Goal: Task Accomplishment & Management: Use online tool/utility

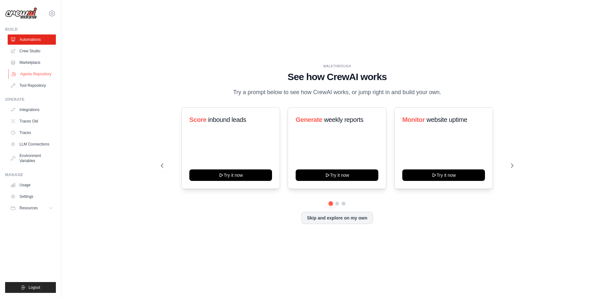
click at [25, 73] on link "Agents Repository" at bounding box center [32, 74] width 48 height 10
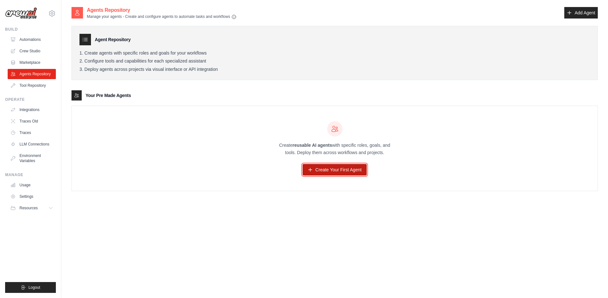
click at [322, 172] on link "Create Your First Agent" at bounding box center [335, 169] width 64 height 11
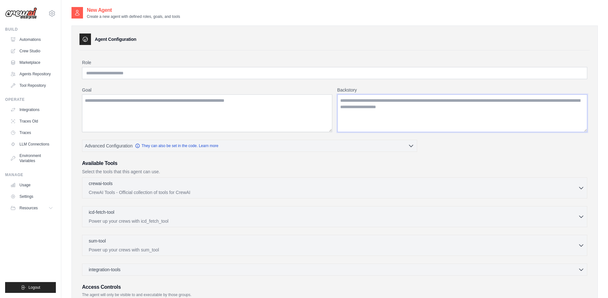
click at [355, 108] on textarea "Backstory" at bounding box center [462, 113] width 250 height 38
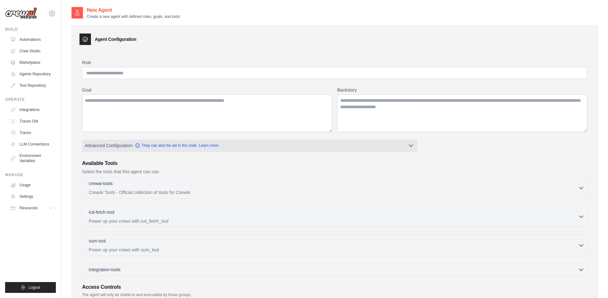
click at [412, 145] on icon "button" at bounding box center [411, 145] width 6 height 6
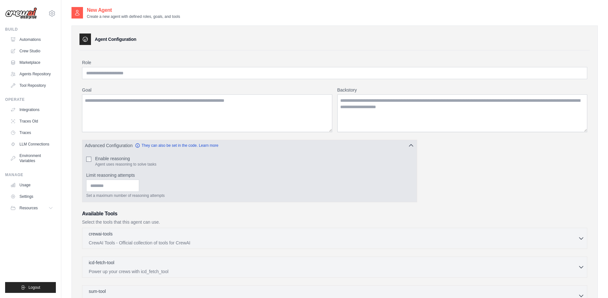
click at [412, 145] on icon "button" at bounding box center [411, 146] width 4 height 2
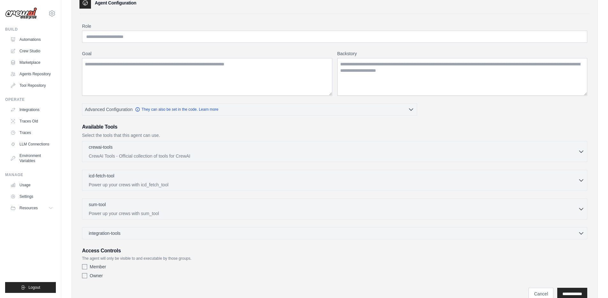
scroll to position [64, 0]
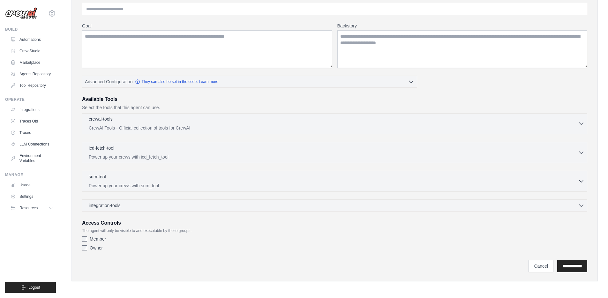
click at [582, 123] on icon "button" at bounding box center [581, 123] width 6 height 6
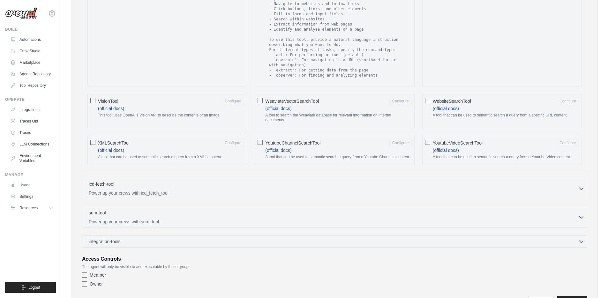
scroll to position [990, 0]
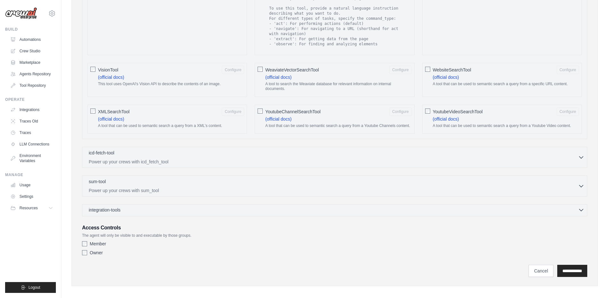
click at [524, 207] on div "integration-tools 0 selected" at bounding box center [337, 210] width 496 height 6
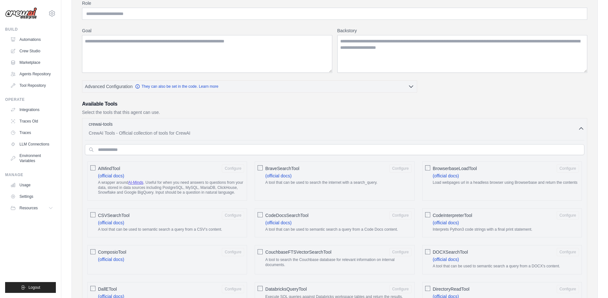
scroll to position [0, 0]
